Goal: Information Seeking & Learning: Learn about a topic

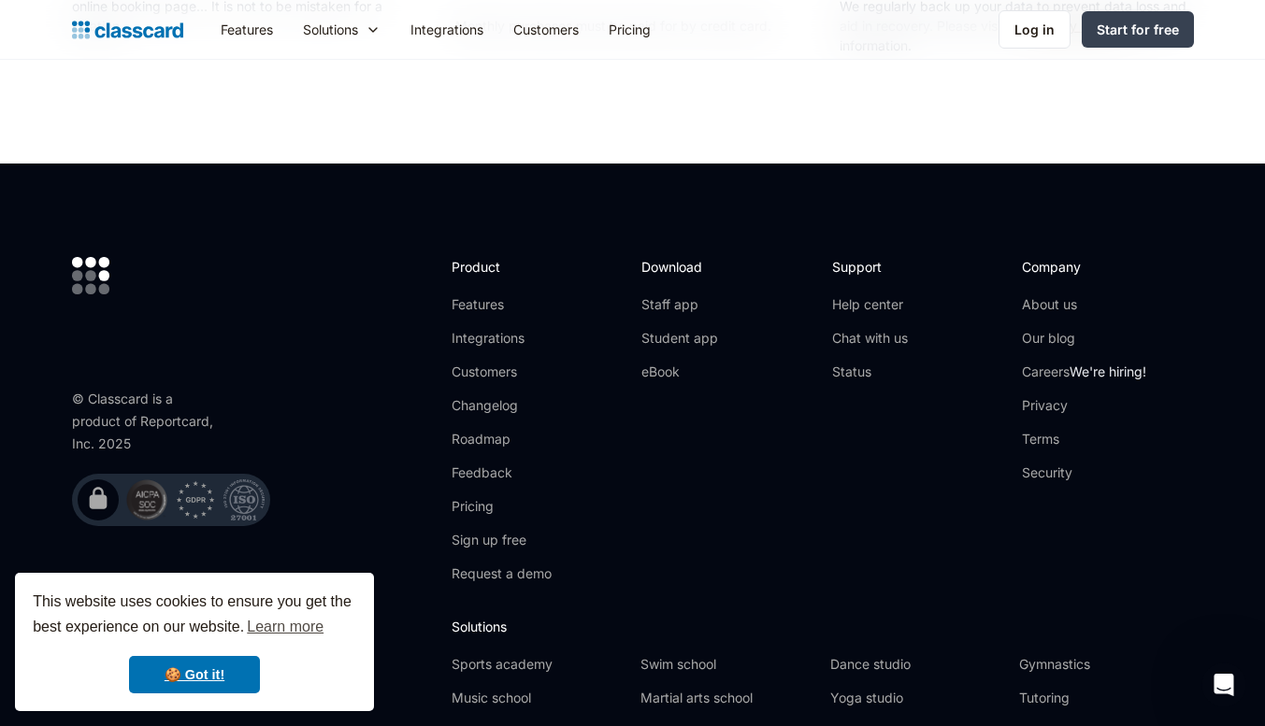
scroll to position [3642, 0]
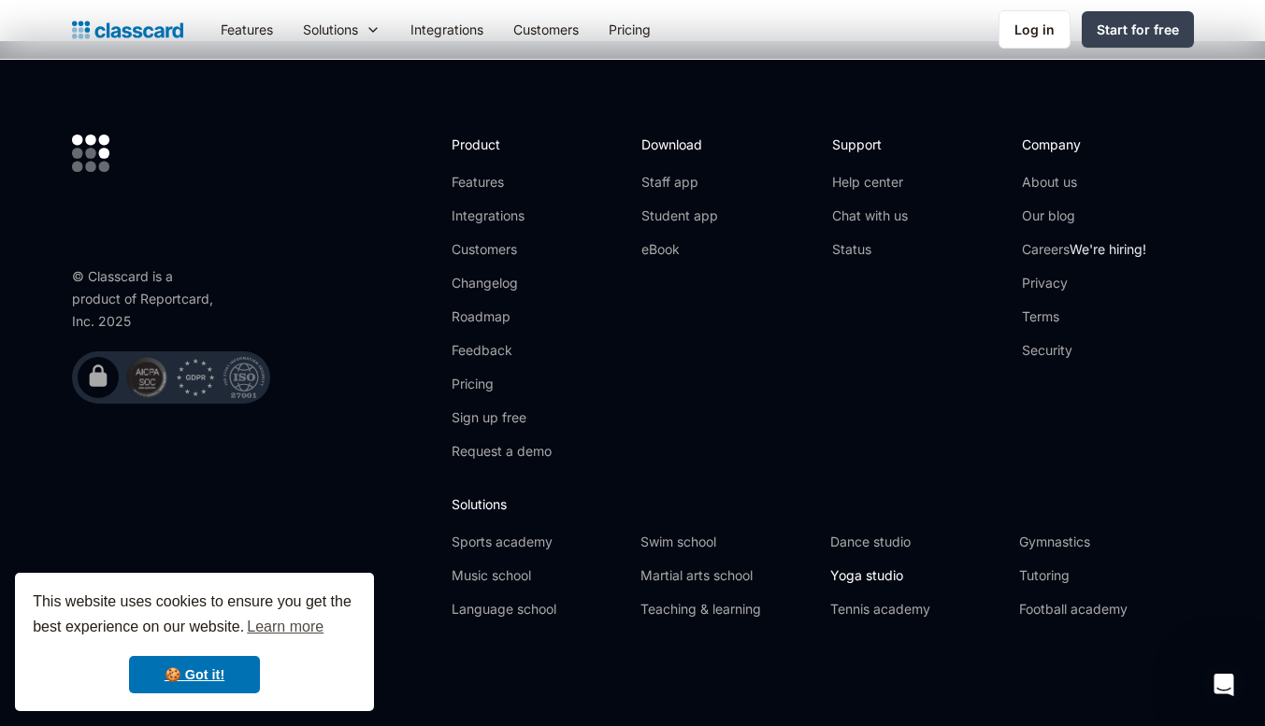
click at [857, 573] on link "Yoga studio" at bounding box center [917, 575] width 174 height 19
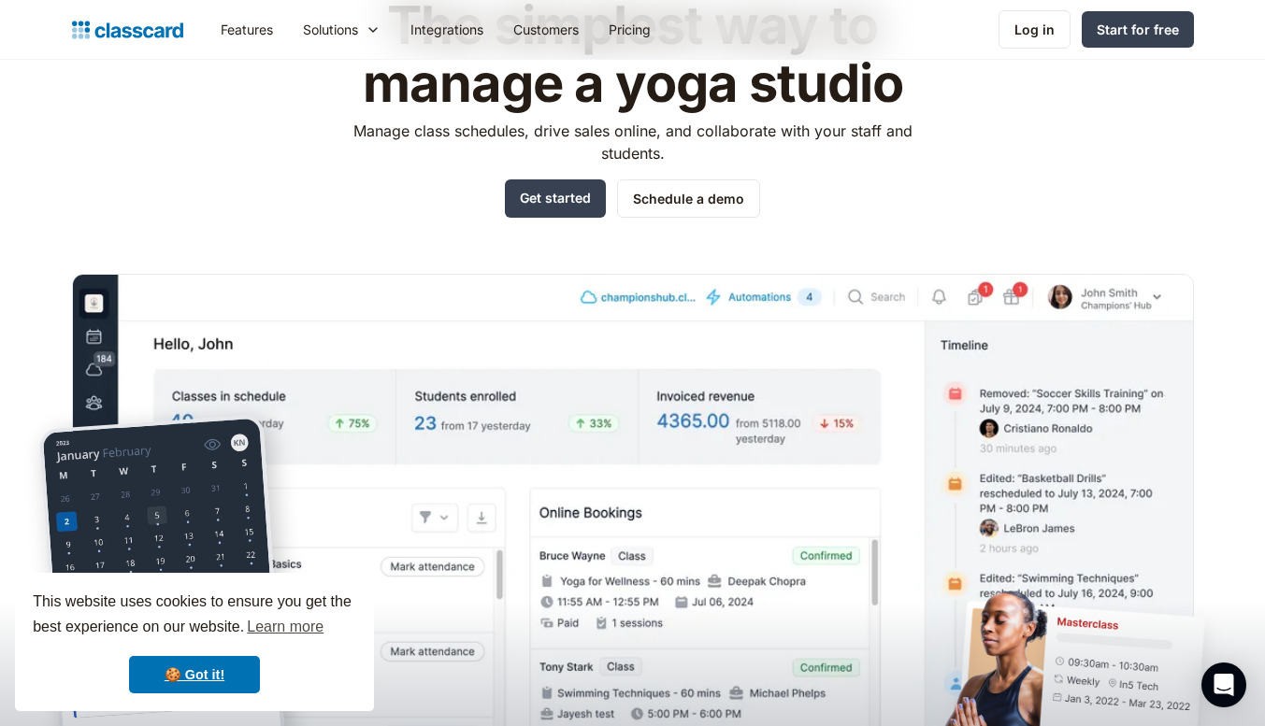
scroll to position [150, 0]
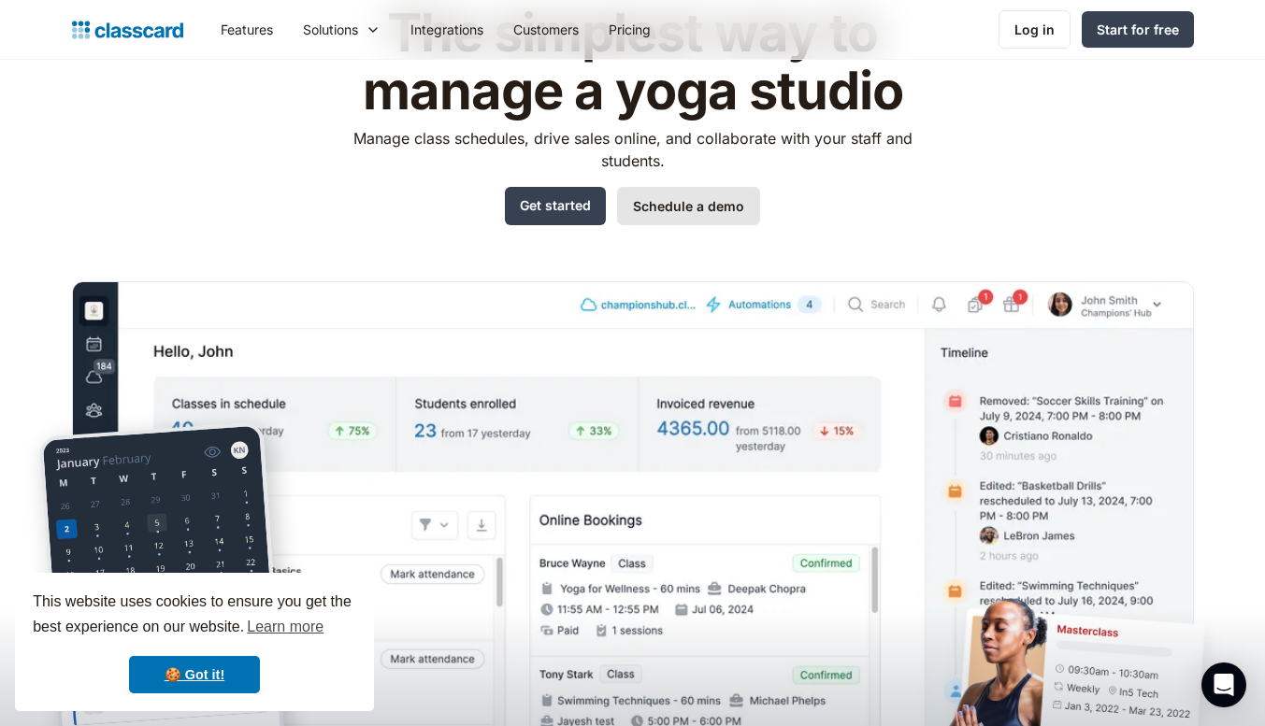
click at [695, 207] on link "Schedule a demo" at bounding box center [688, 206] width 143 height 38
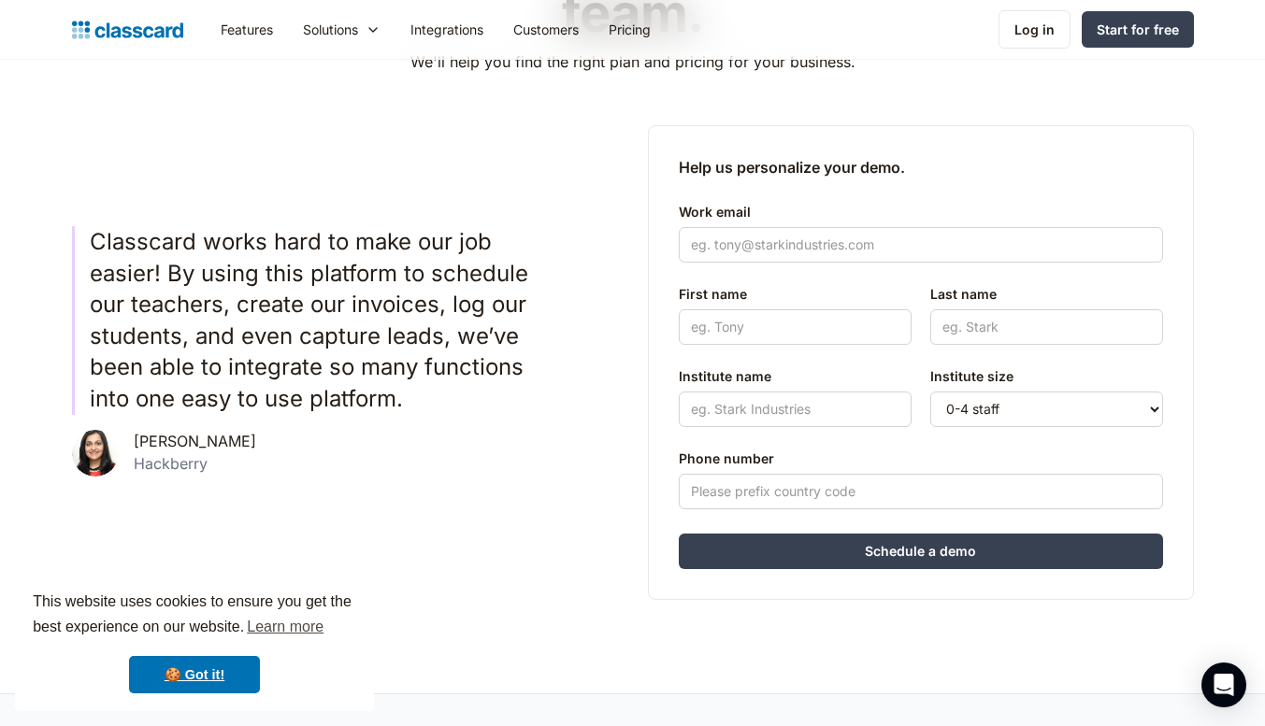
scroll to position [286, 0]
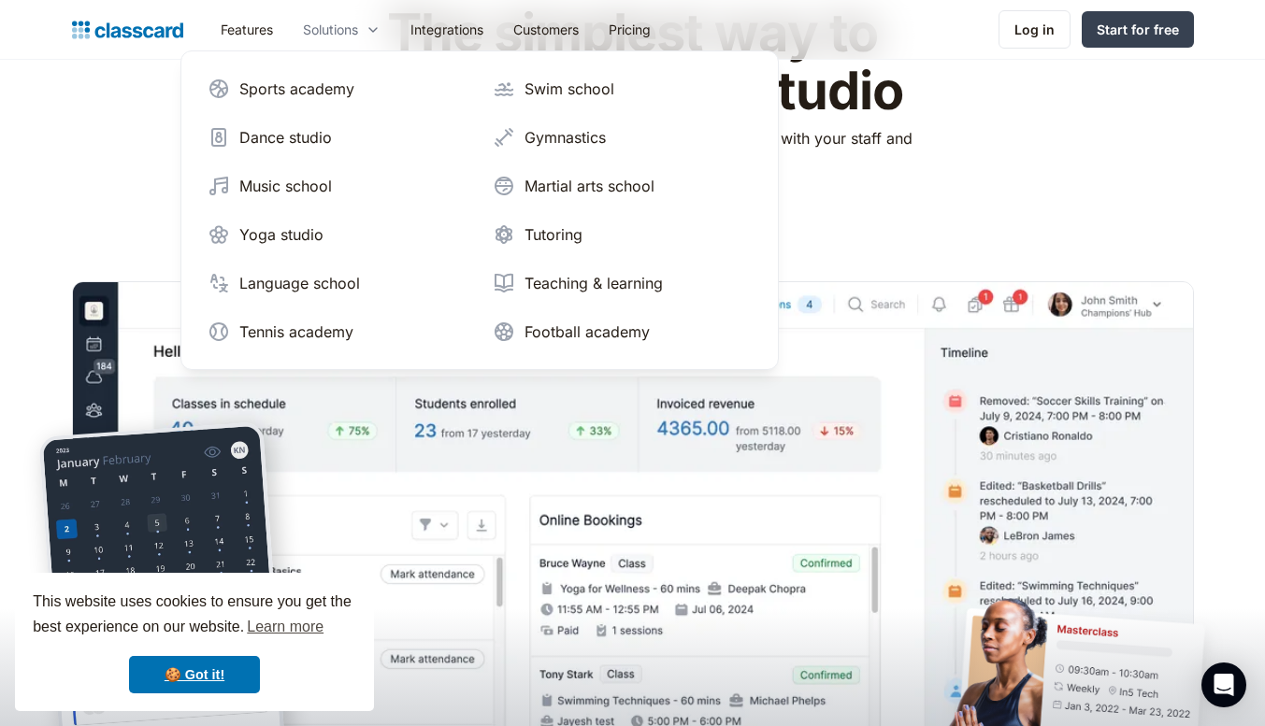
click at [345, 27] on div "Solutions" at bounding box center [330, 30] width 55 height 20
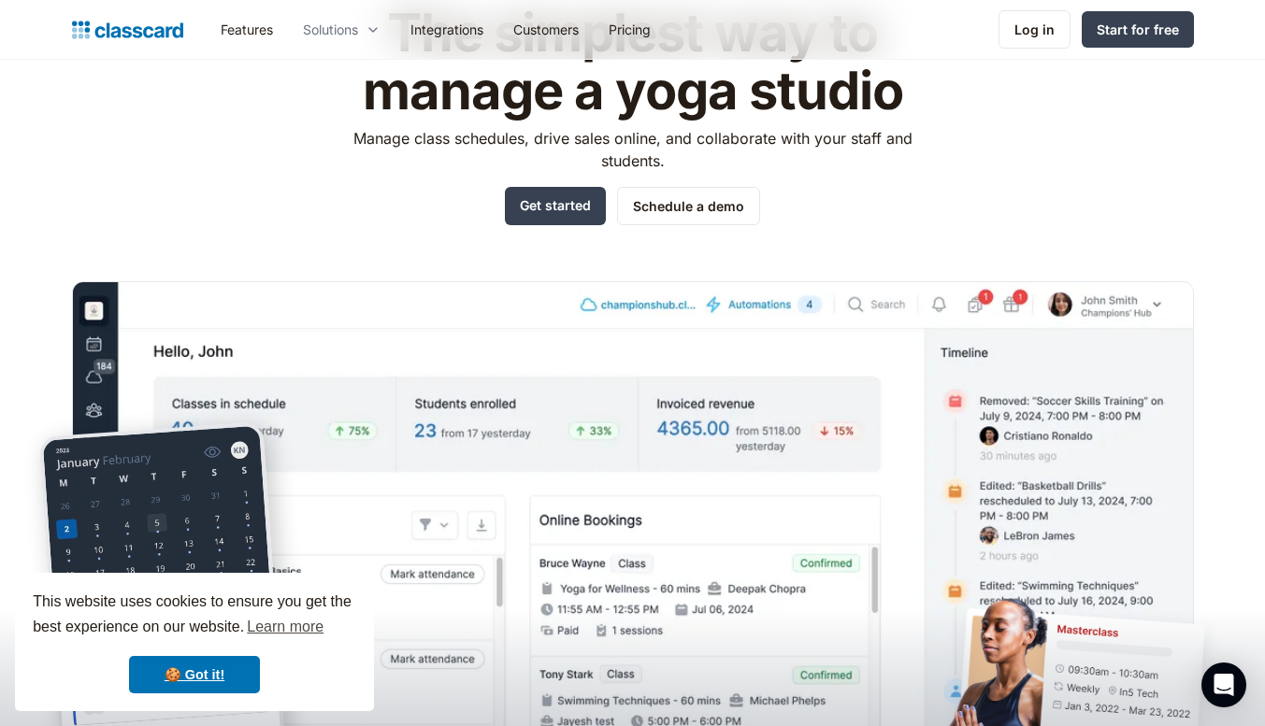
click at [345, 27] on div "Solutions" at bounding box center [330, 30] width 55 height 20
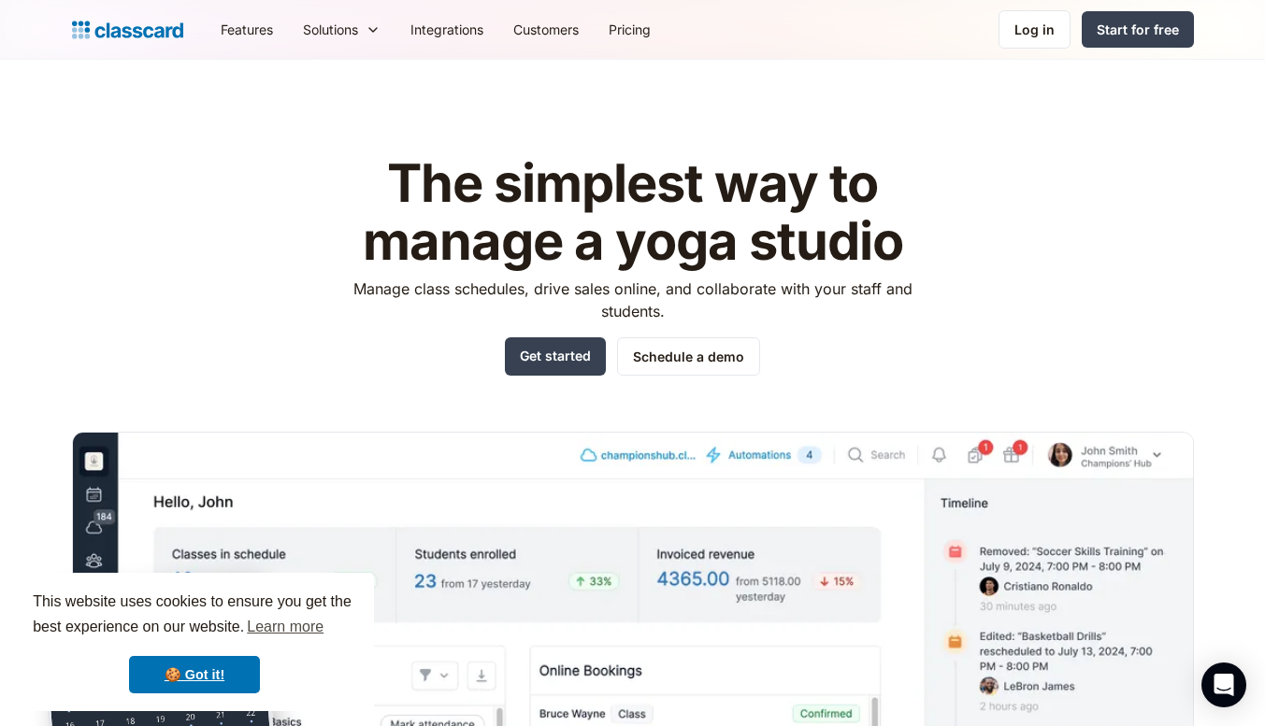
scroll to position [36, 0]
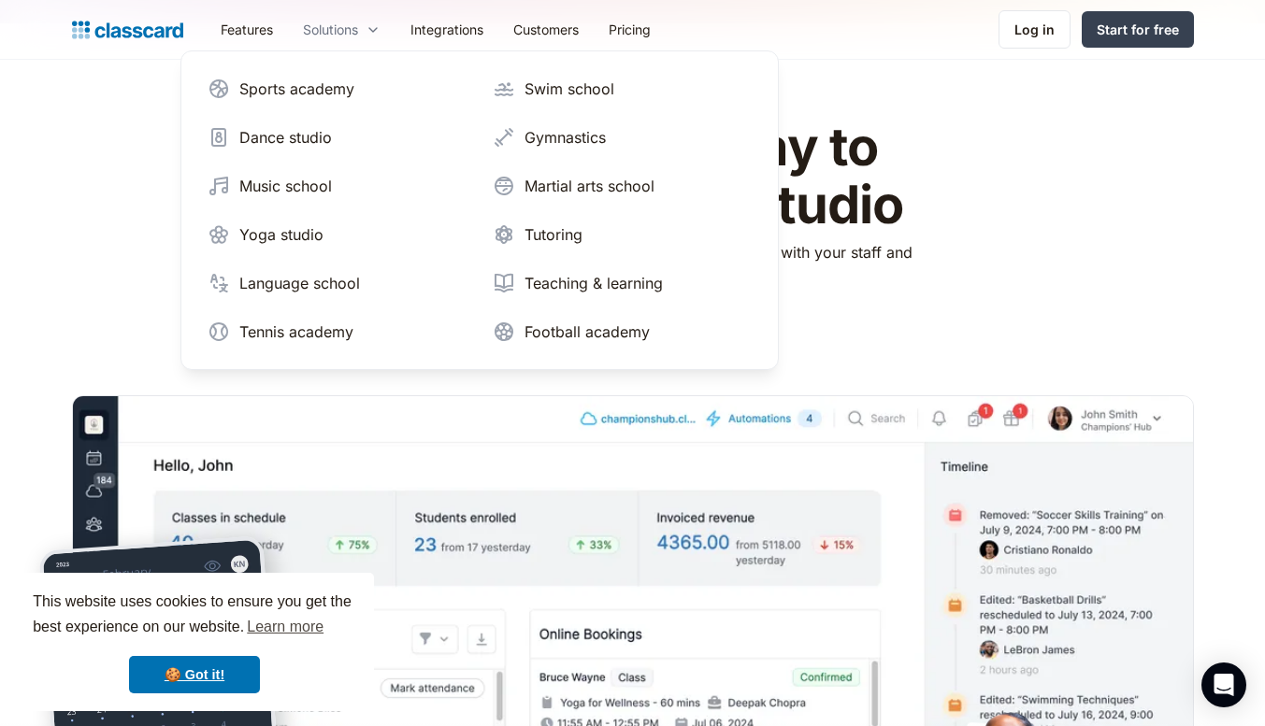
click at [352, 39] on div "Solutions" at bounding box center [341, 29] width 107 height 42
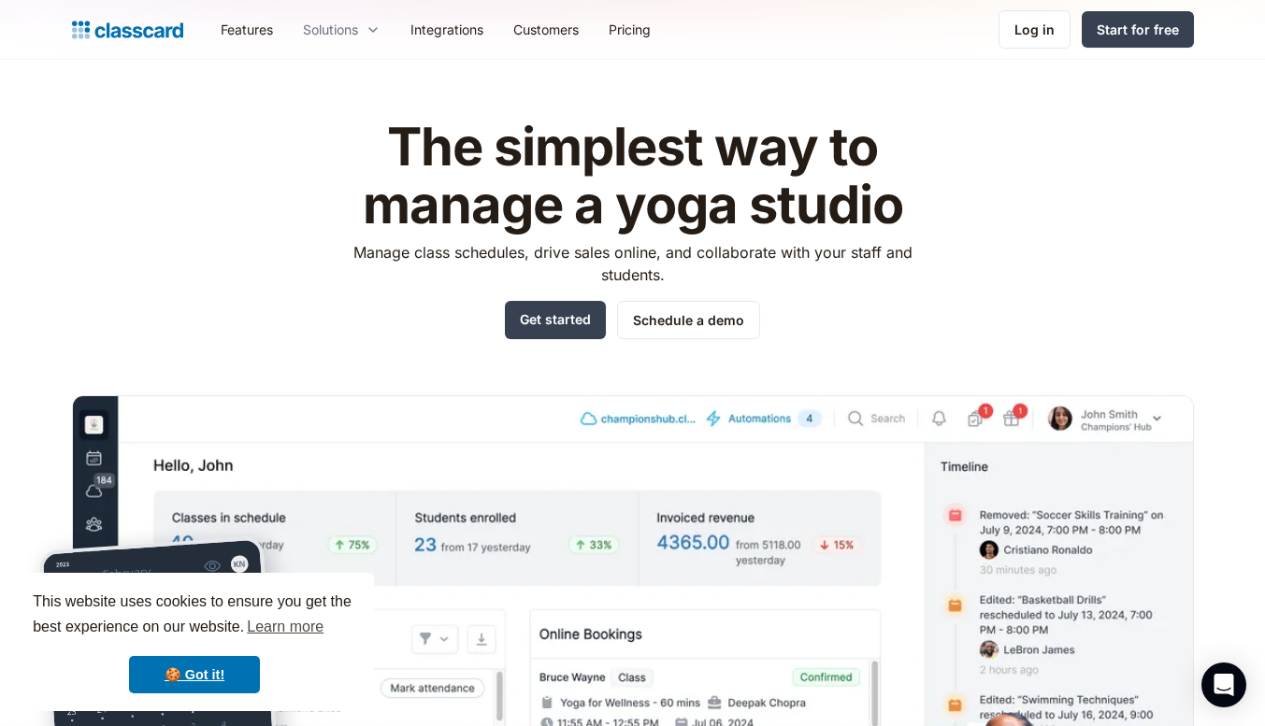
click at [356, 29] on div "Solutions" at bounding box center [330, 30] width 55 height 20
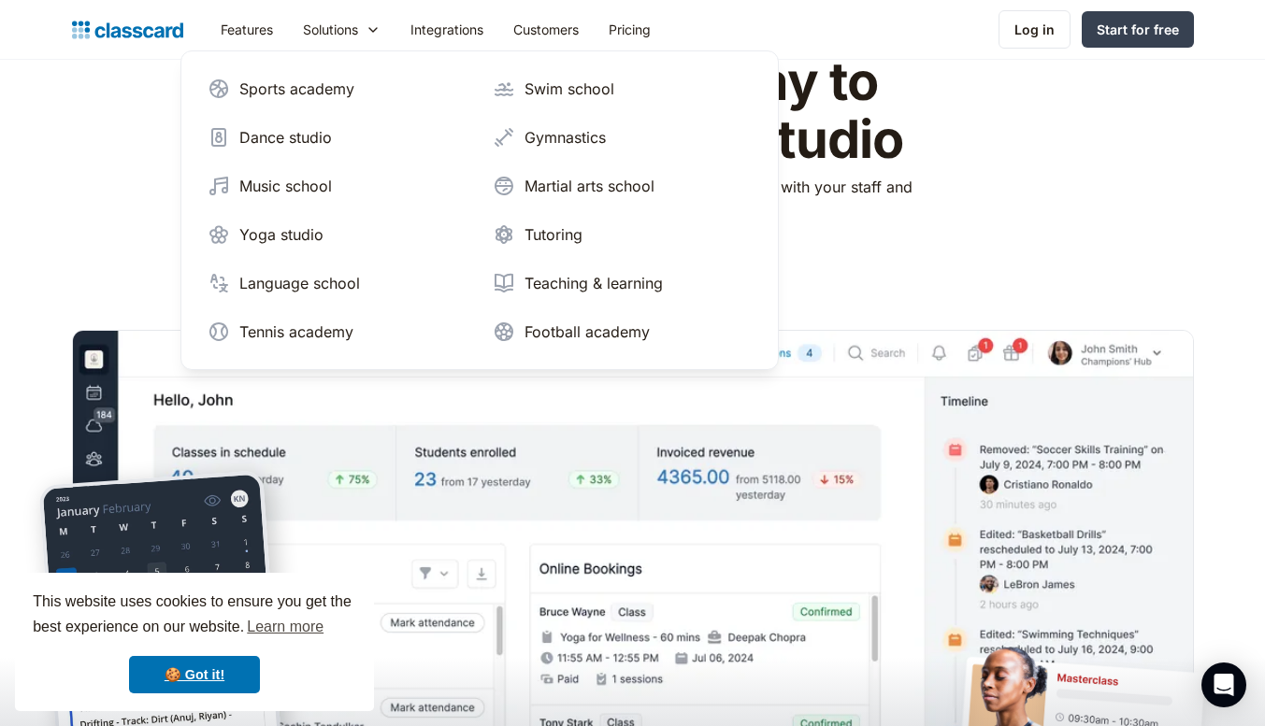
scroll to position [103, 0]
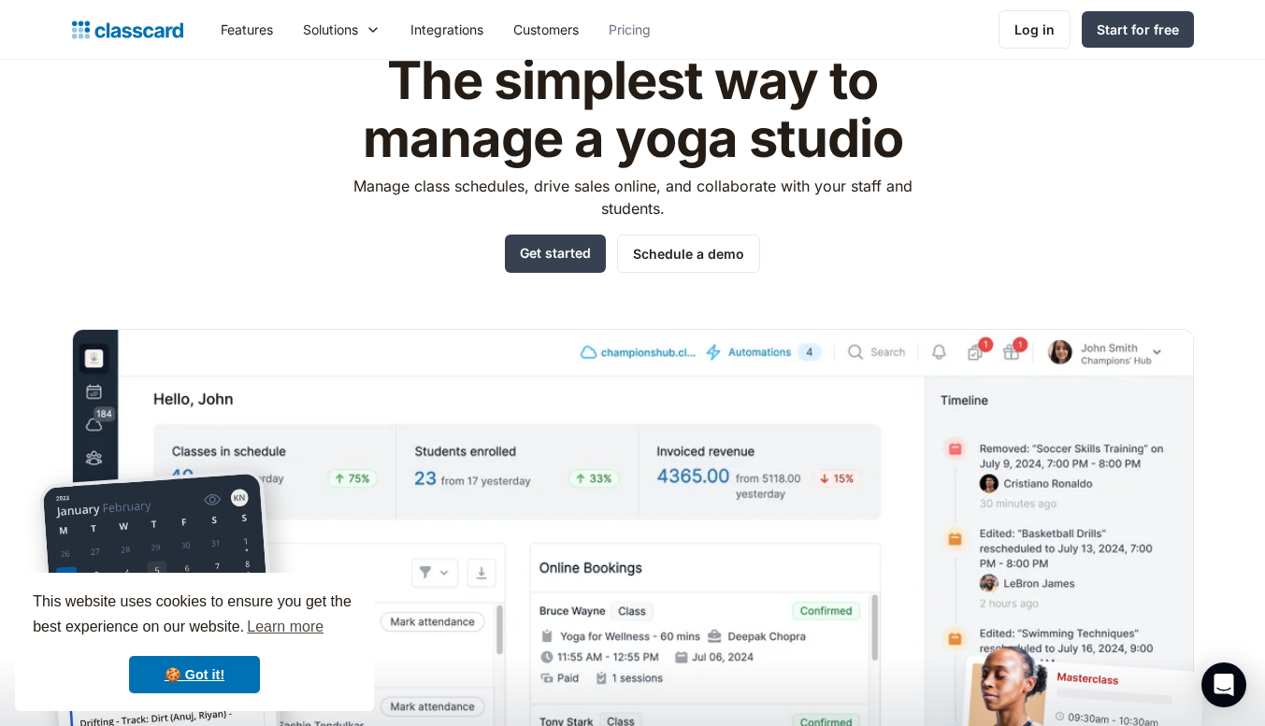
click at [632, 21] on link "Pricing" at bounding box center [630, 29] width 72 height 42
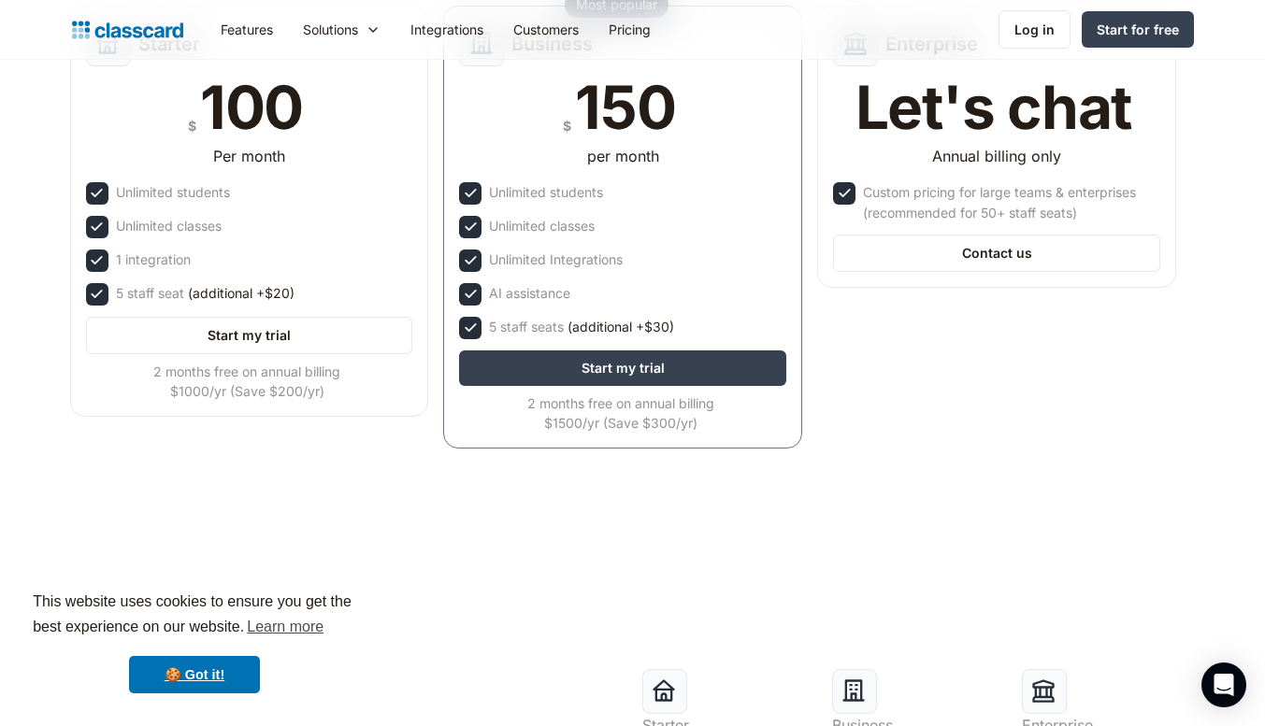
scroll to position [218, 0]
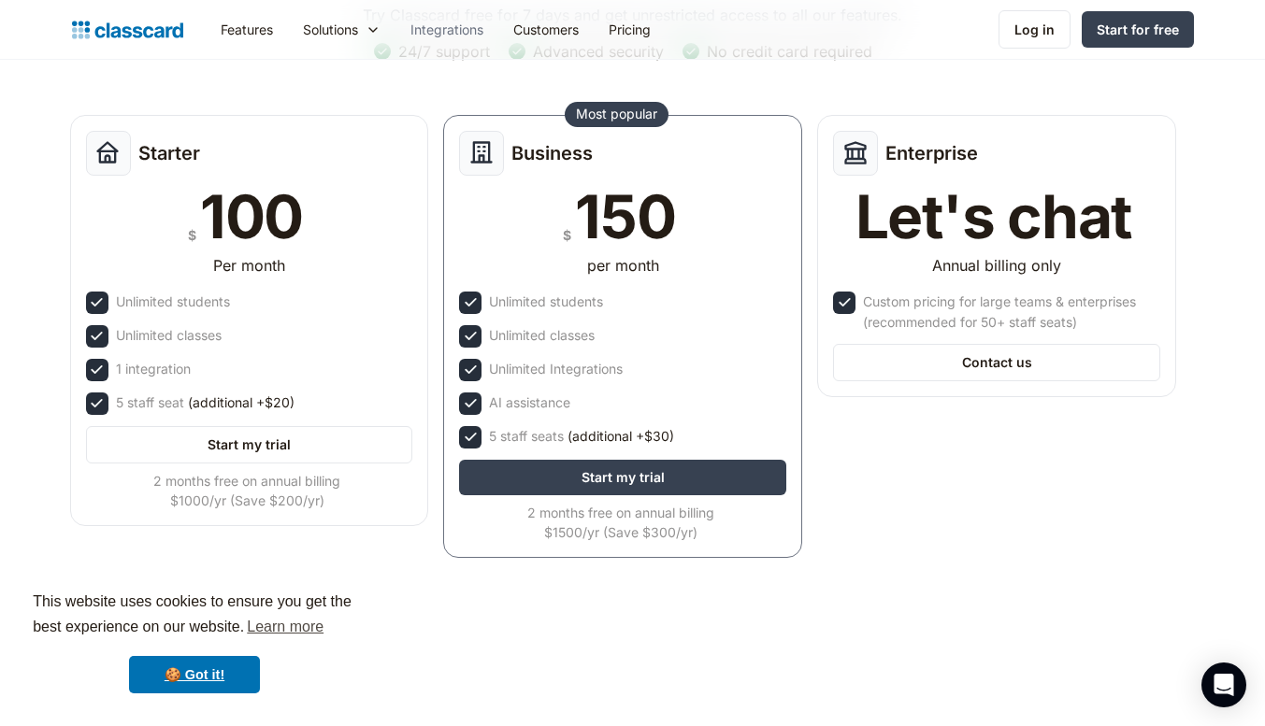
click at [460, 23] on link "Integrations" at bounding box center [446, 29] width 103 height 42
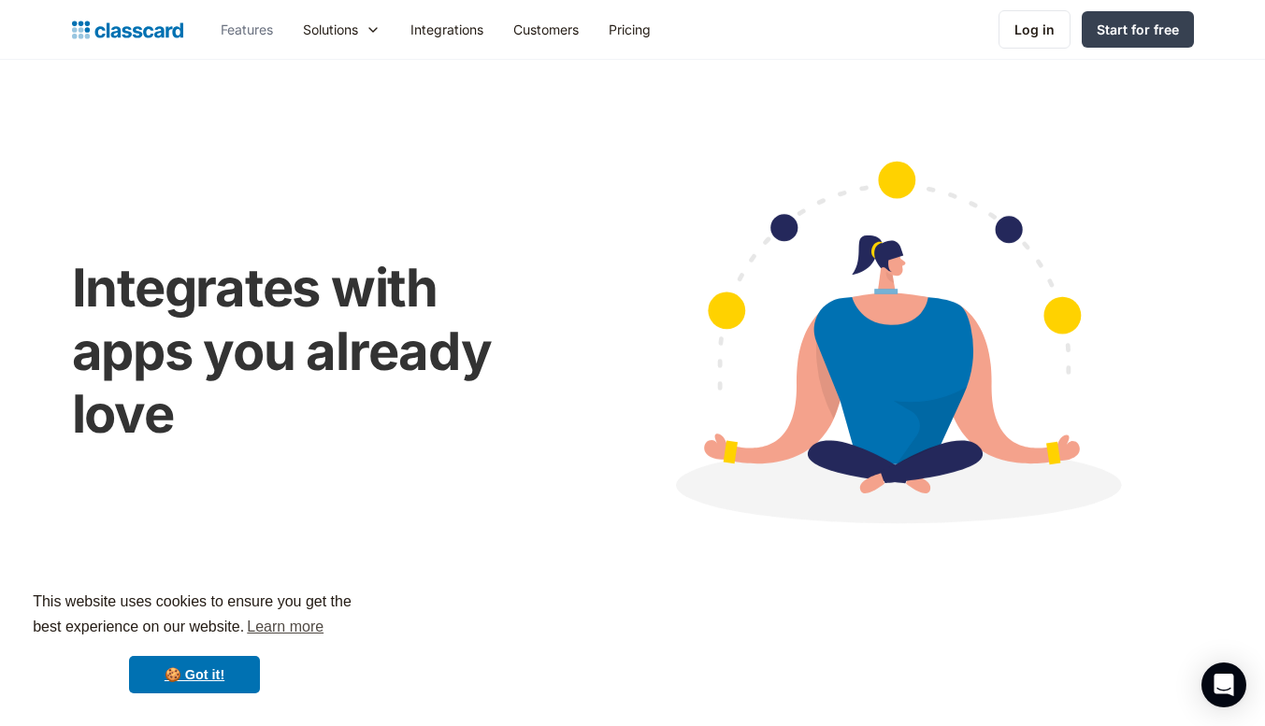
click at [255, 29] on link "Features" at bounding box center [247, 29] width 82 height 42
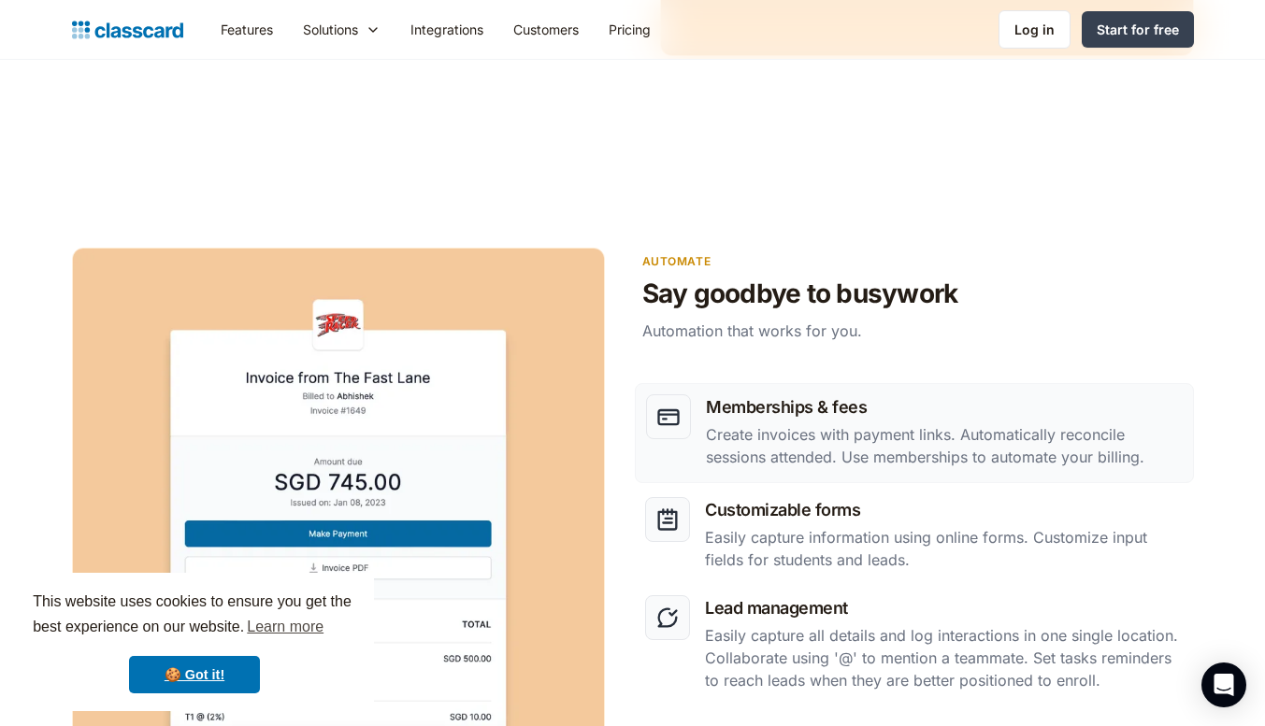
scroll to position [2159, 0]
